Goal: Task Accomplishment & Management: Manage account settings

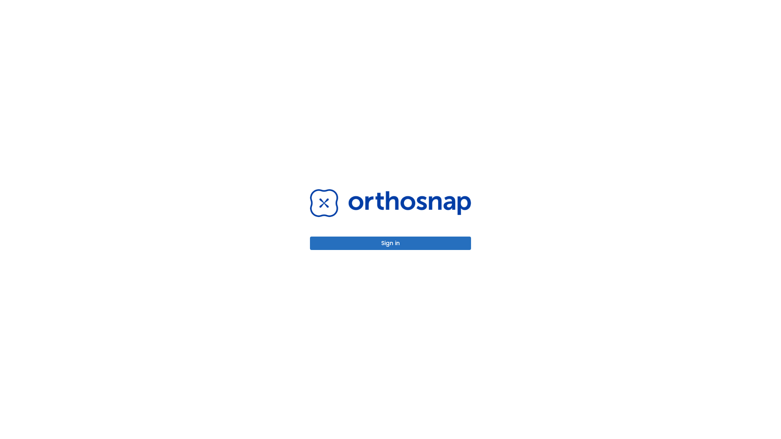
click at [391, 243] on button "Sign in" at bounding box center [390, 243] width 161 height 13
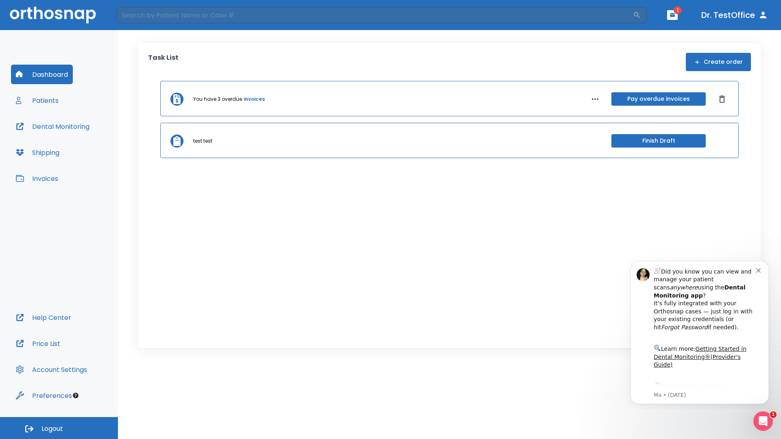
click at [59, 428] on span "Logout" at bounding box center [52, 429] width 22 height 9
